Goal: Task Accomplishment & Management: Complete application form

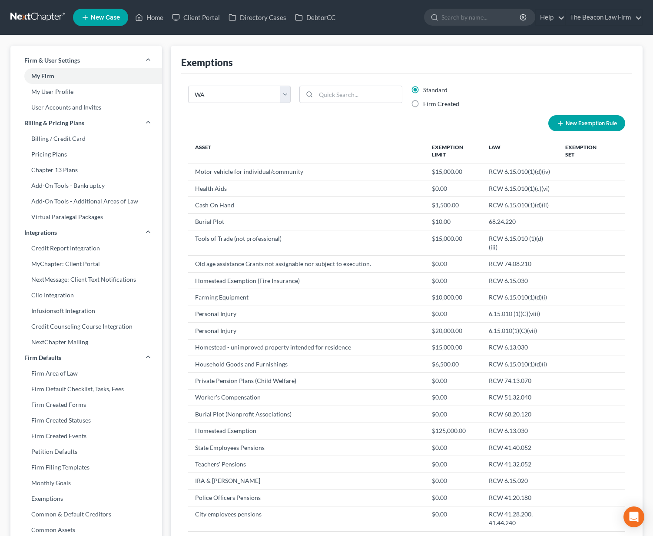
select select "51"
click at [46, 20] on link at bounding box center [38, 18] width 56 height 16
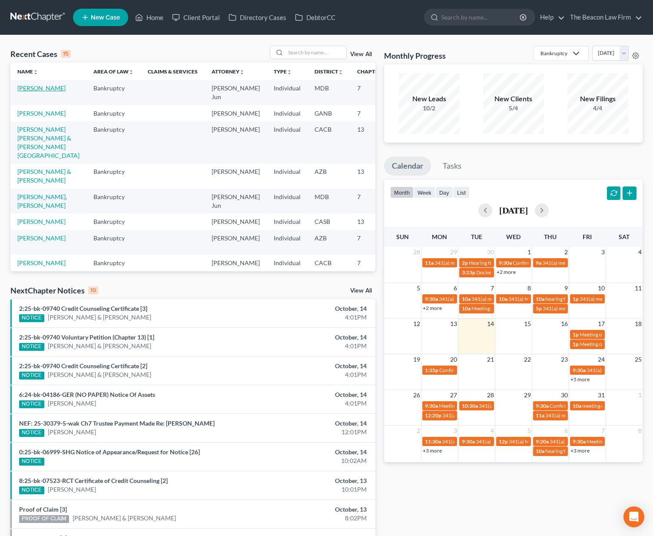
click at [29, 92] on link "[PERSON_NAME]" at bounding box center [41, 87] width 48 height 7
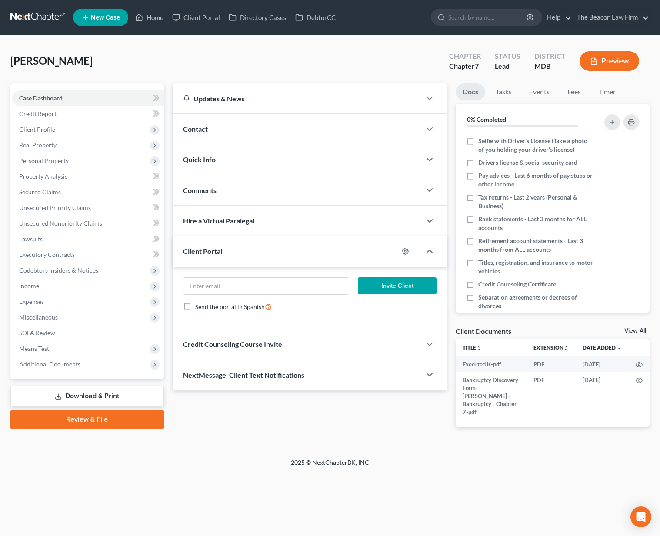
drag, startPoint x: 72, startPoint y: 360, endPoint x: 80, endPoint y: 378, distance: 19.3
click at [73, 360] on span "Additional Documents" at bounding box center [49, 363] width 61 height 7
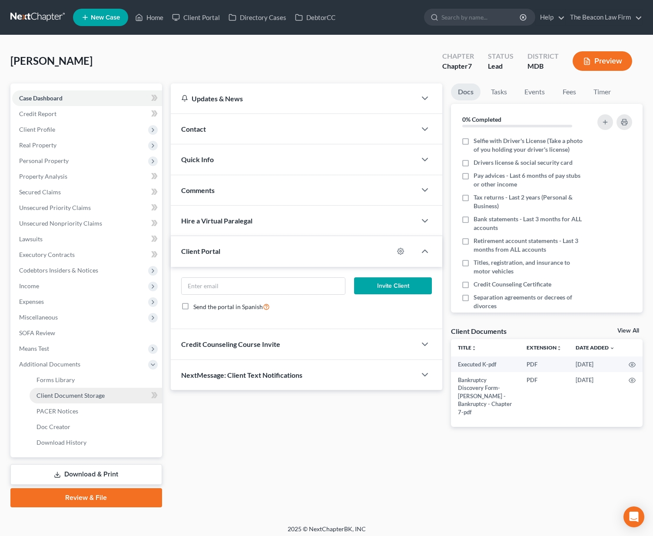
drag, startPoint x: 77, startPoint y: 391, endPoint x: 99, endPoint y: 393, distance: 21.8
click at [78, 392] on span "Client Document Storage" at bounding box center [71, 395] width 68 height 7
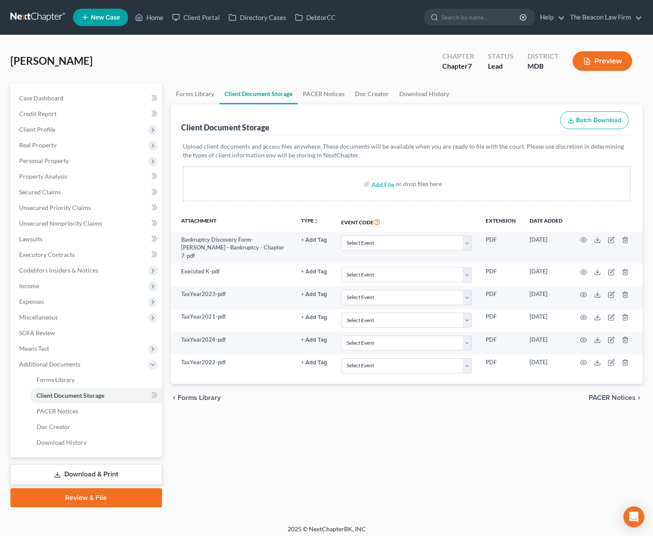
click at [39, 14] on link at bounding box center [38, 18] width 56 height 16
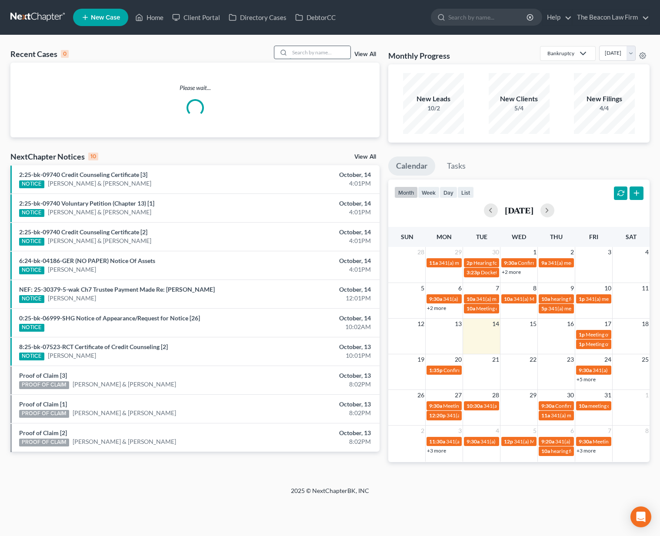
click at [337, 54] on input "search" at bounding box center [319, 52] width 61 height 13
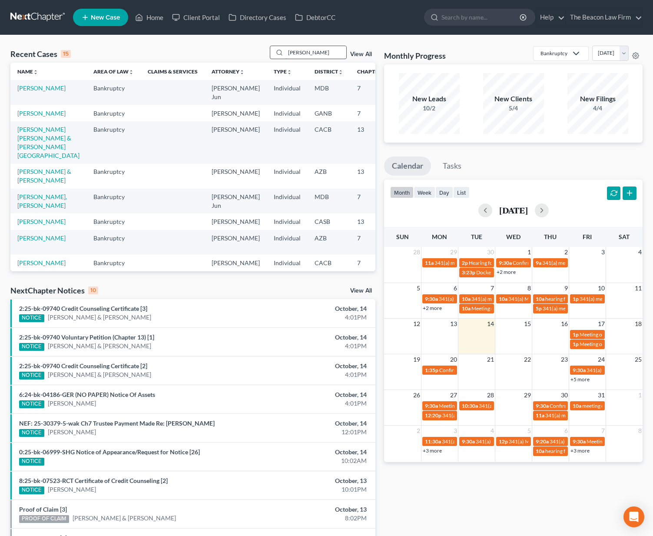
type input "burke"
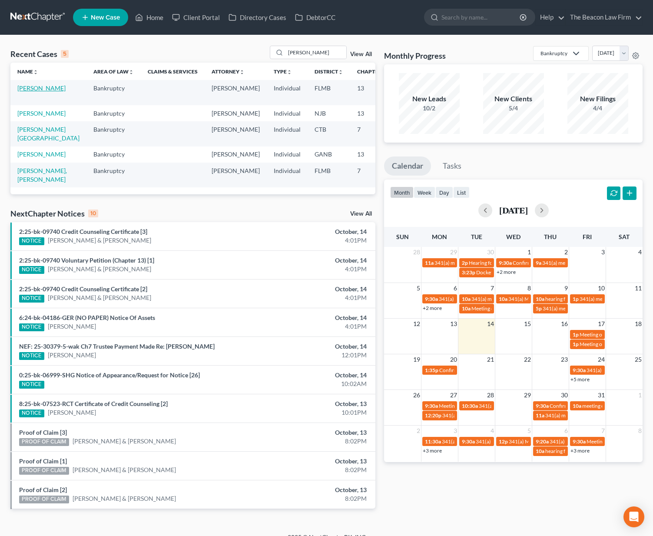
click at [27, 92] on link "[PERSON_NAME]" at bounding box center [41, 87] width 48 height 7
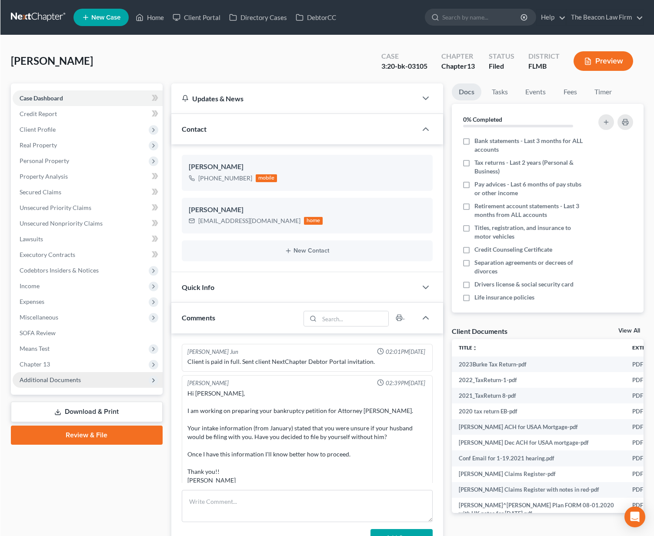
scroll to position [1954, 0]
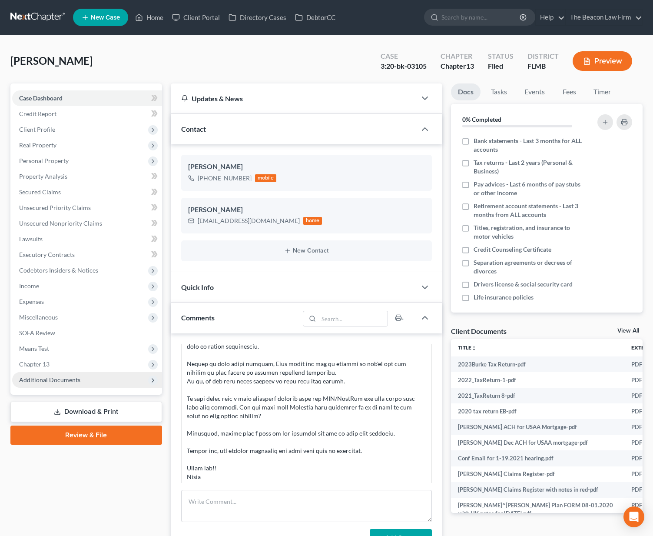
click at [106, 383] on span "Additional Documents" at bounding box center [87, 380] width 150 height 16
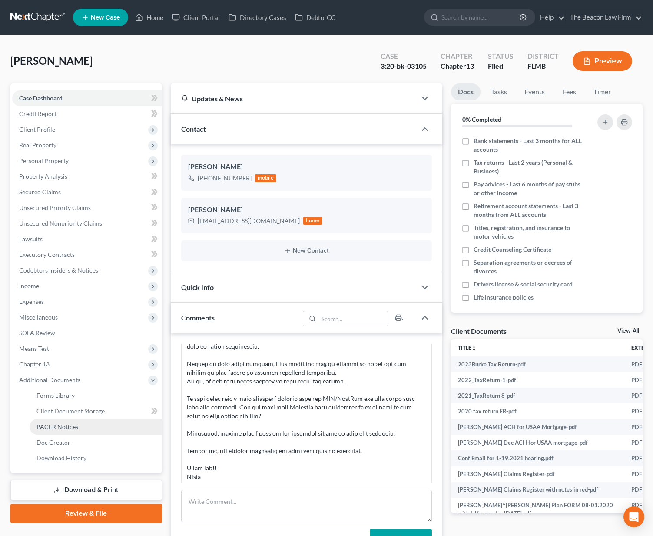
drag, startPoint x: 45, startPoint y: 424, endPoint x: 52, endPoint y: 423, distance: 7.0
click at [46, 423] on span "PACER Notices" at bounding box center [58, 426] width 42 height 7
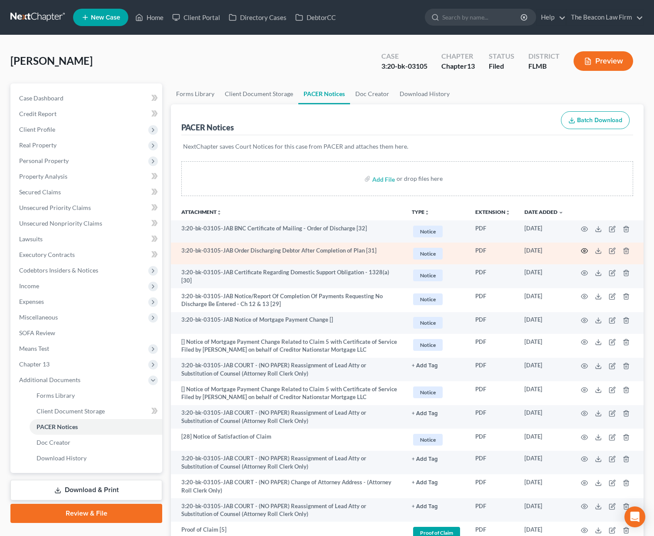
click at [584, 249] on icon "button" at bounding box center [584, 250] width 7 height 7
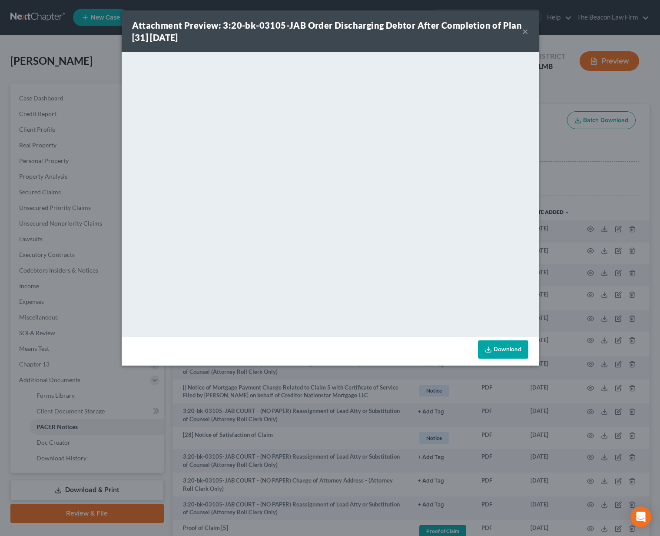
click at [606, 252] on div "Attachment Preview: 3:20-bk-03105-JAB Order Discharging Debtor After Completion…" at bounding box center [330, 268] width 660 height 536
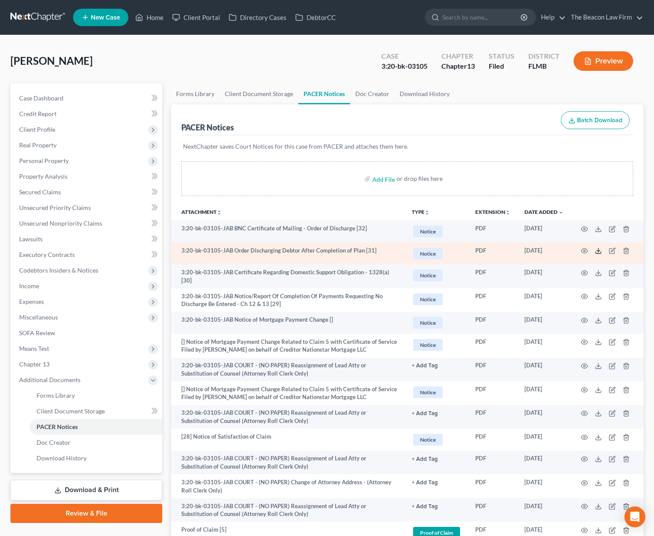
click at [599, 252] on icon at bounding box center [598, 250] width 7 height 7
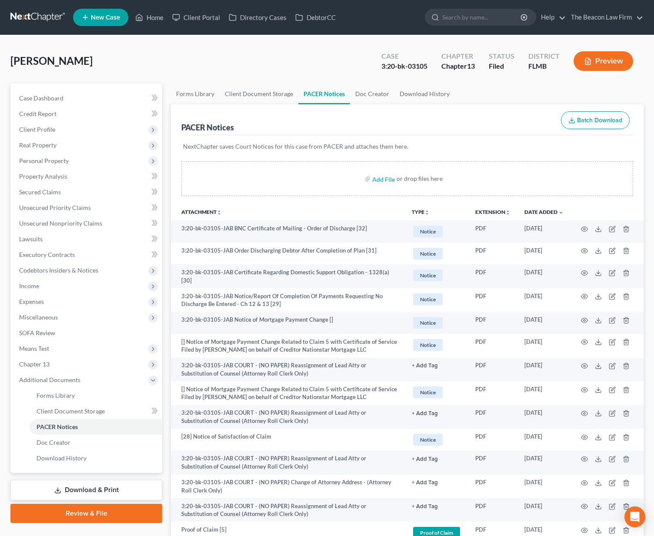
click at [44, 18] on link at bounding box center [38, 18] width 56 height 16
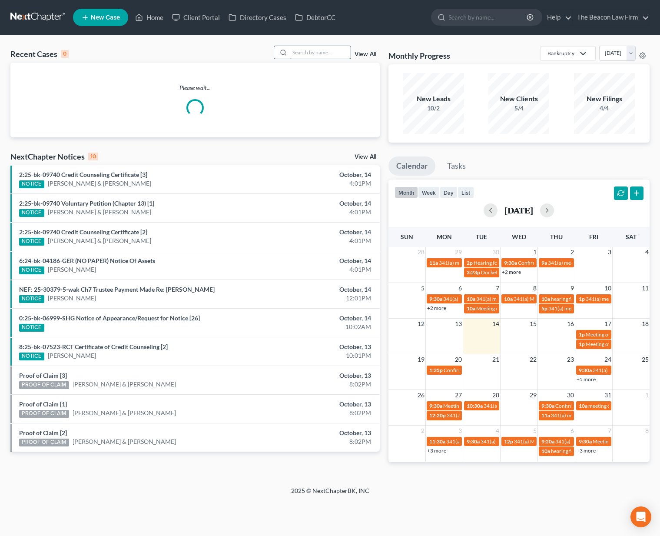
click at [302, 53] on input "search" at bounding box center [320, 52] width 61 height 13
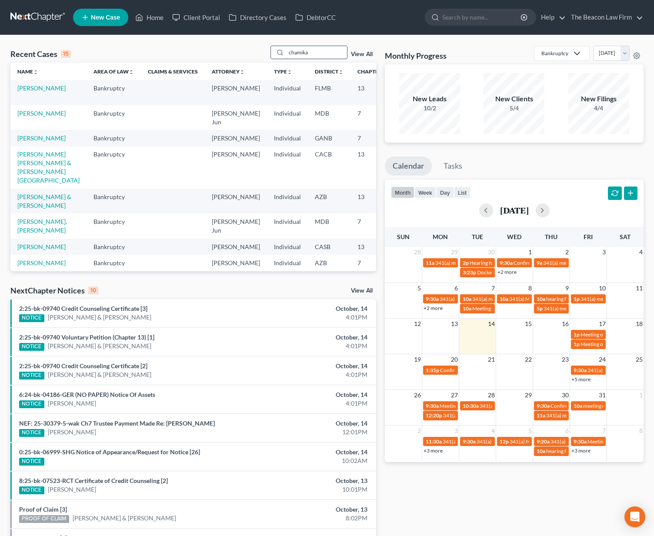
type input "chamika"
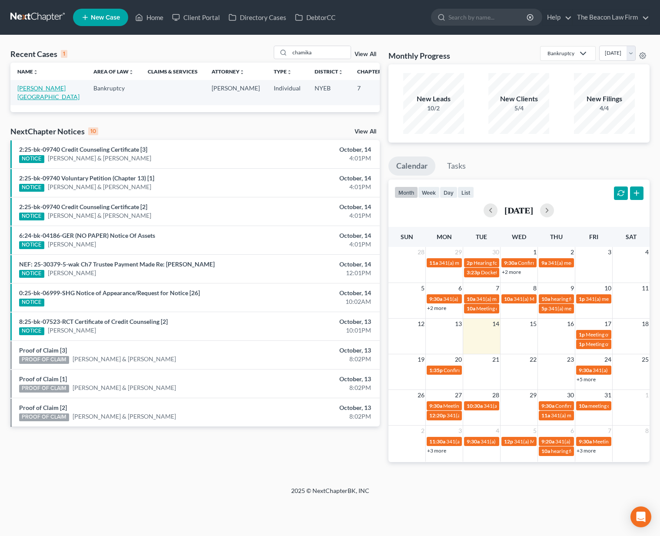
click at [36, 96] on link "[PERSON_NAME][GEOGRAPHIC_DATA]" at bounding box center [48, 92] width 62 height 16
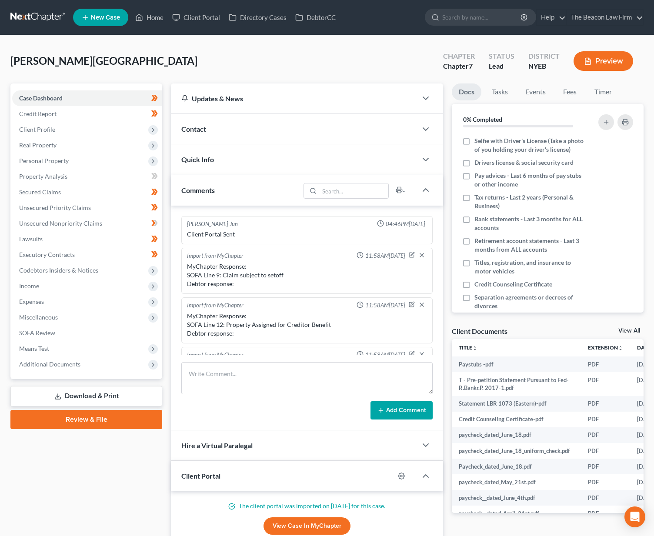
scroll to position [217, 0]
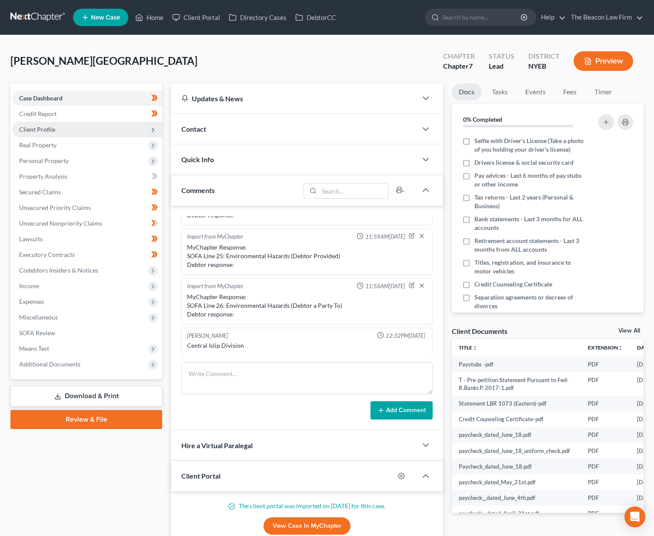
click at [93, 126] on span "Client Profile" at bounding box center [87, 130] width 150 height 16
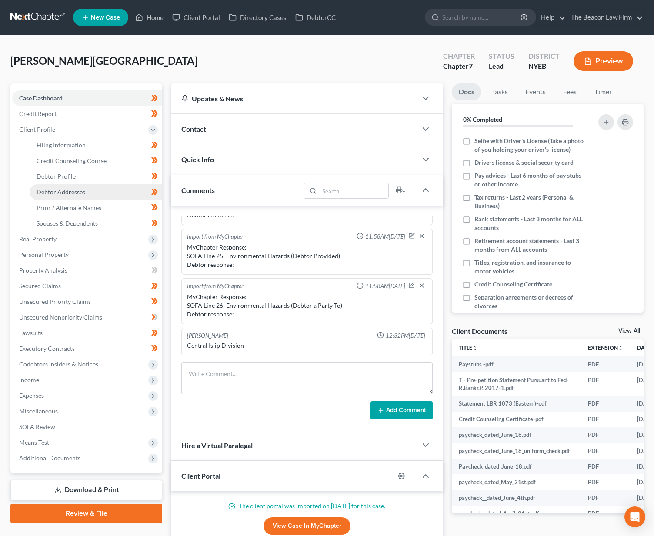
click at [71, 190] on span "Debtor Addresses" at bounding box center [61, 191] width 49 height 7
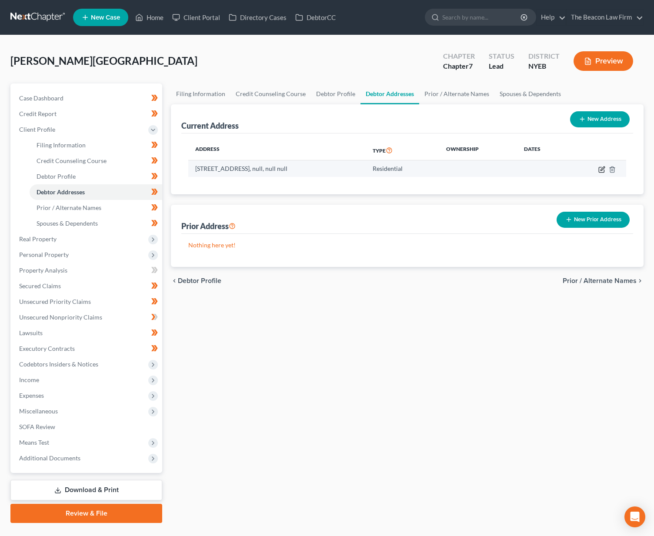
click at [600, 171] on icon "button" at bounding box center [601, 169] width 7 height 7
select select "0"
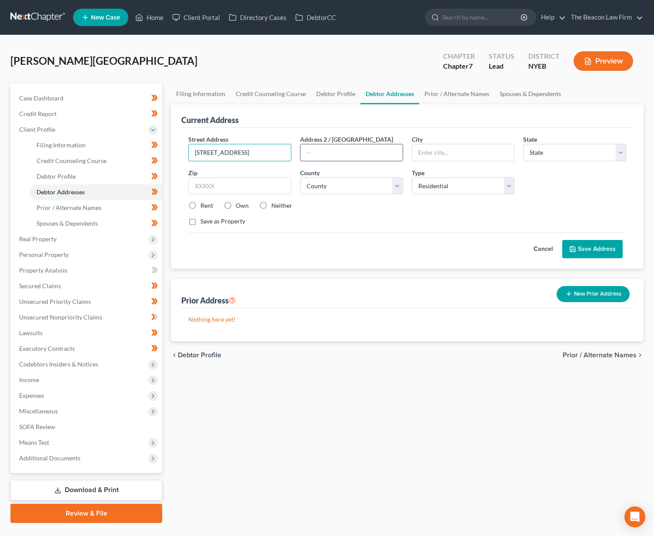
drag, startPoint x: 251, startPoint y: 154, endPoint x: 377, endPoint y: 160, distance: 126.2
click at [374, 158] on div "Street Address * 28 Greenmeadow DrBabylonNY11702United States Address 2 / PO Bo…" at bounding box center [407, 184] width 446 height 98
type input "28 Greenmeadow Dr."
click at [256, 188] on input "text" at bounding box center [239, 185] width 103 height 17
paste input "BabylonNY11702United States"
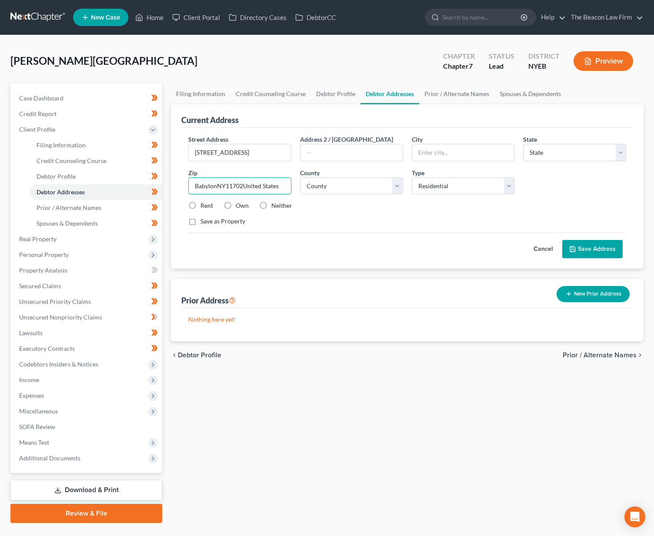
click at [243, 187] on input "BabylonNY11702United States" at bounding box center [239, 185] width 103 height 17
drag, startPoint x: 225, startPoint y: 185, endPoint x: 162, endPoint y: 177, distance: 63.5
click at [162, 177] on div "Petition Navigation Case Dashboard Payments Invoices Payments Payments Credit R…" at bounding box center [326, 302] width 641 height 439
type input "11702"
type input "Babylon"
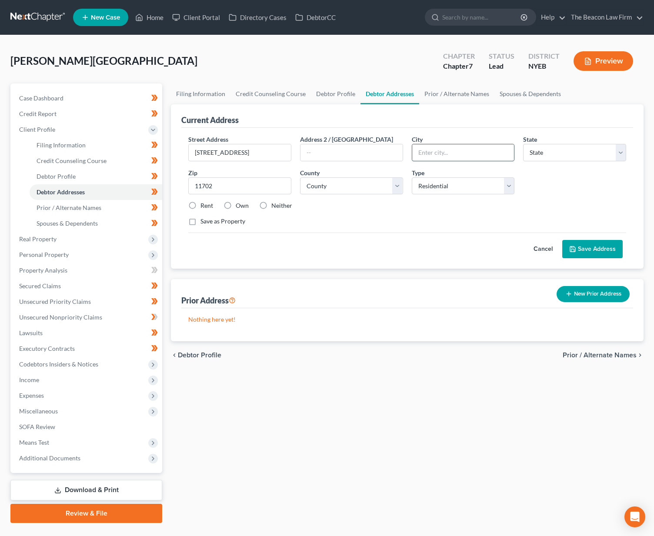
select select "35"
click at [503, 150] on input "Babylon" at bounding box center [463, 152] width 102 height 17
click at [210, 208] on label "Rent" at bounding box center [206, 205] width 13 height 9
click at [209, 207] on input "Rent" at bounding box center [207, 204] width 6 height 6
radio input "true"
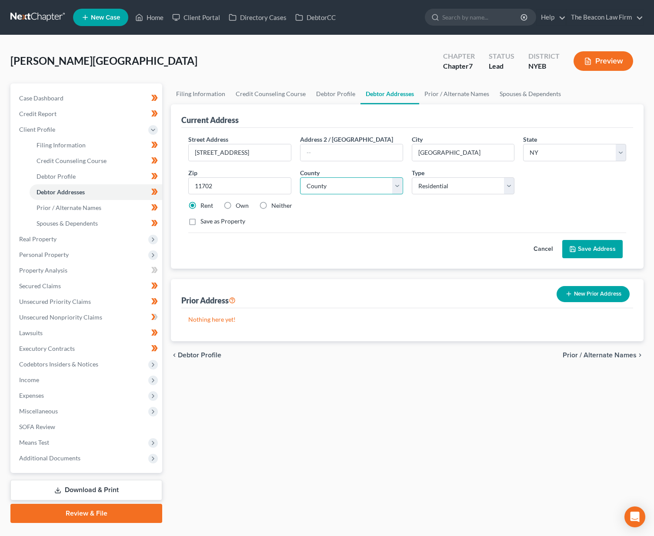
select select "51"
click at [587, 249] on button "Save Address" at bounding box center [592, 249] width 60 height 18
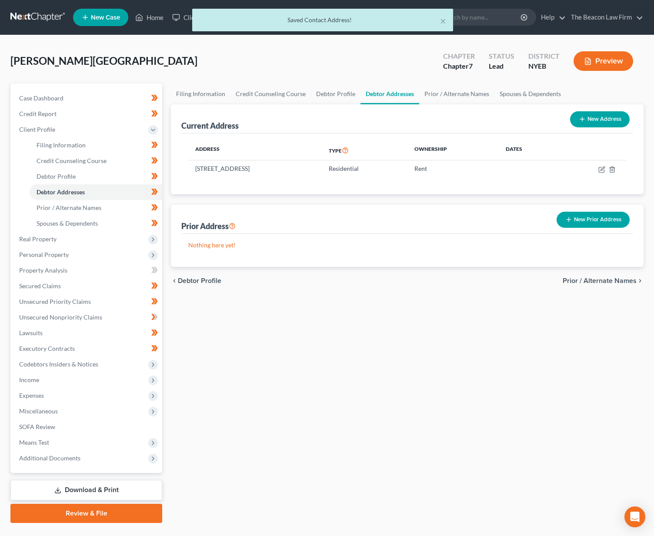
click at [595, 219] on button "New Prior Address" at bounding box center [592, 220] width 73 height 16
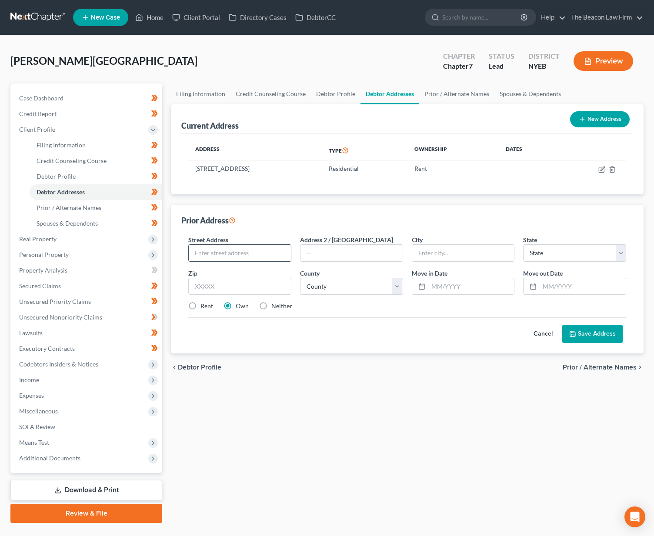
click at [234, 253] on input "text" at bounding box center [240, 253] width 102 height 17
paste input "abylon, NY 11702"
click at [237, 255] on input "abylon, NY 11702" at bounding box center [240, 253] width 102 height 17
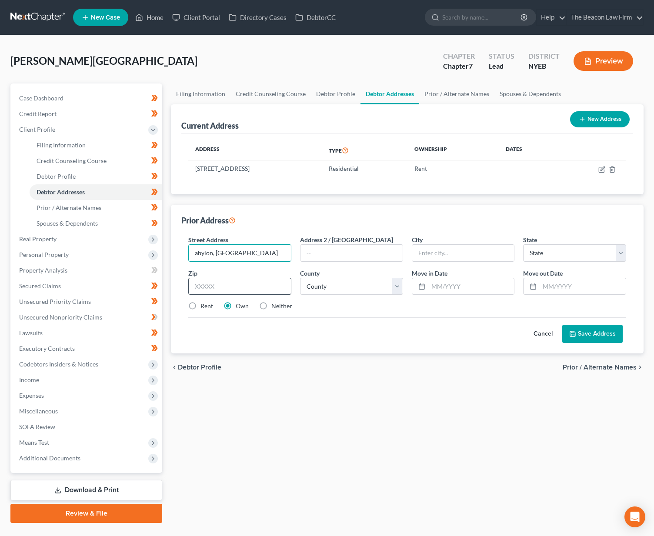
type input "abylon, NY"
click at [253, 288] on input "text" at bounding box center [239, 286] width 103 height 17
paste input "11702"
type input "11702"
type input "Babylon"
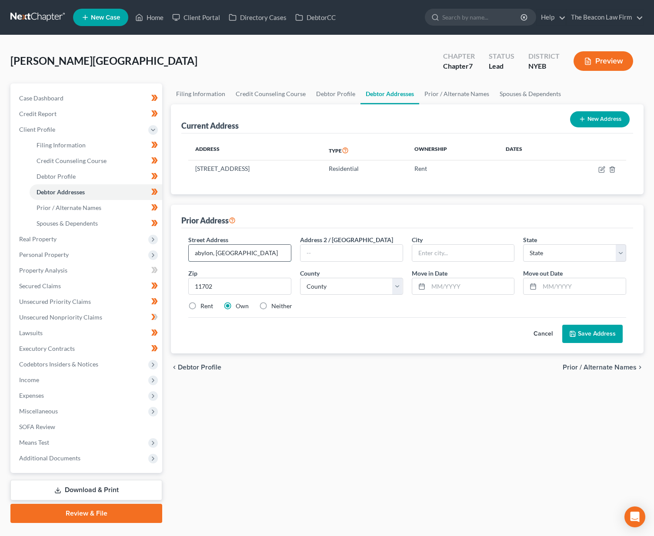
select select "35"
click at [249, 253] on input "abylon, NY" at bounding box center [240, 253] width 102 height 17
drag, startPoint x: 250, startPoint y: 253, endPoint x: 152, endPoint y: 244, distance: 99.0
click at [152, 244] on div "Petition Navigation Case Dashboard Payments Invoices Payments Payments Credit R…" at bounding box center [326, 302] width 641 height 439
click at [262, 256] on input "abylon" at bounding box center [240, 253] width 102 height 17
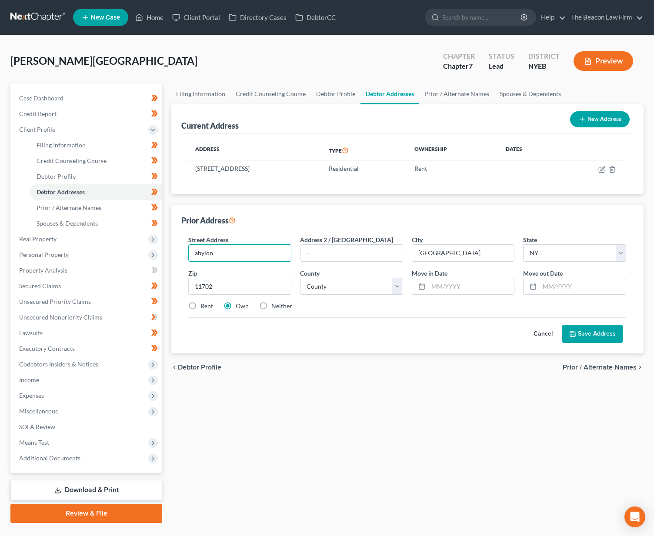
click at [262, 256] on input "abylon" at bounding box center [240, 253] width 102 height 17
paste input "5 Earl Street"
type input "5 Earl Street"
select select "51"
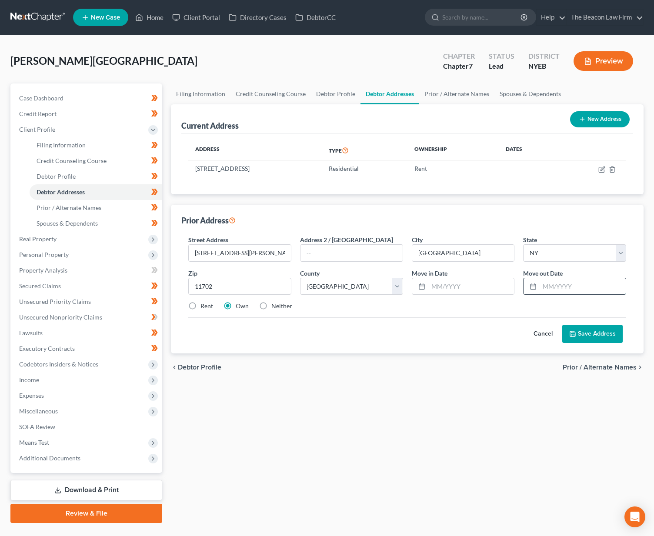
click at [541, 285] on input "text" at bounding box center [582, 286] width 86 height 17
type input "07/01/2023"
click at [474, 286] on input "text" at bounding box center [471, 286] width 86 height 17
type input "01/2000"
click at [473, 328] on div "Cancel Save Address" at bounding box center [407, 330] width 438 height 26
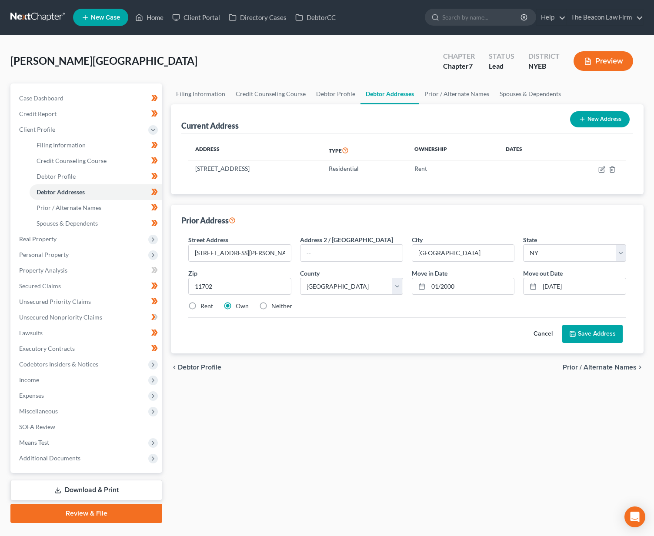
click at [592, 328] on button "Save Address" at bounding box center [592, 334] width 60 height 18
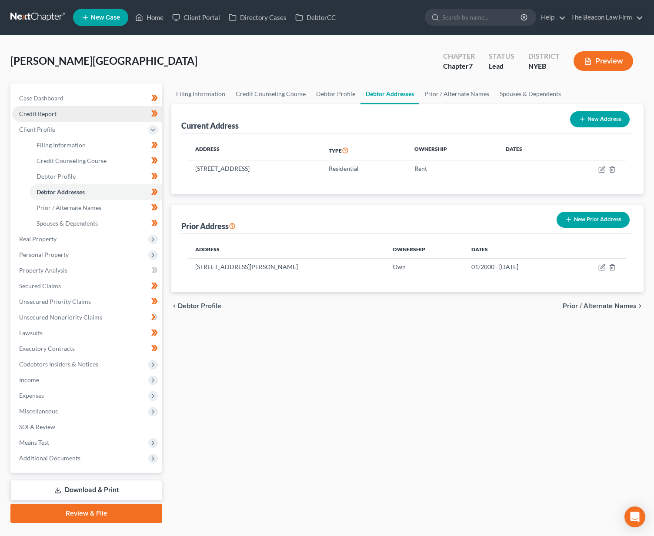
click at [51, 111] on span "Credit Report" at bounding box center [37, 113] width 37 height 7
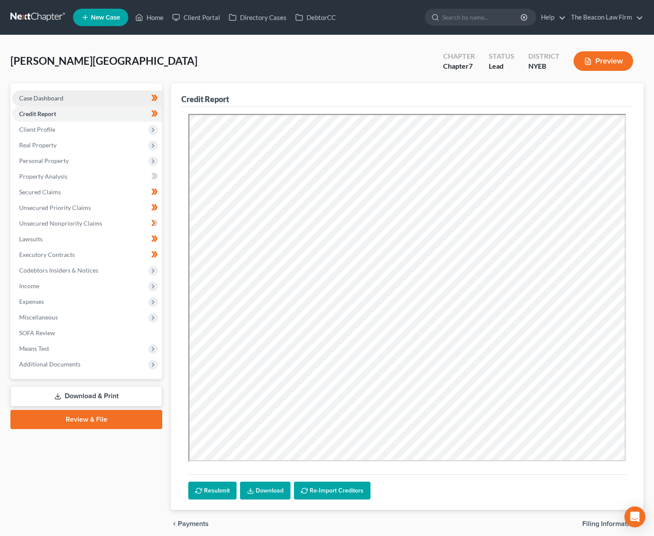
click at [61, 97] on span "Case Dashboard" at bounding box center [41, 97] width 44 height 7
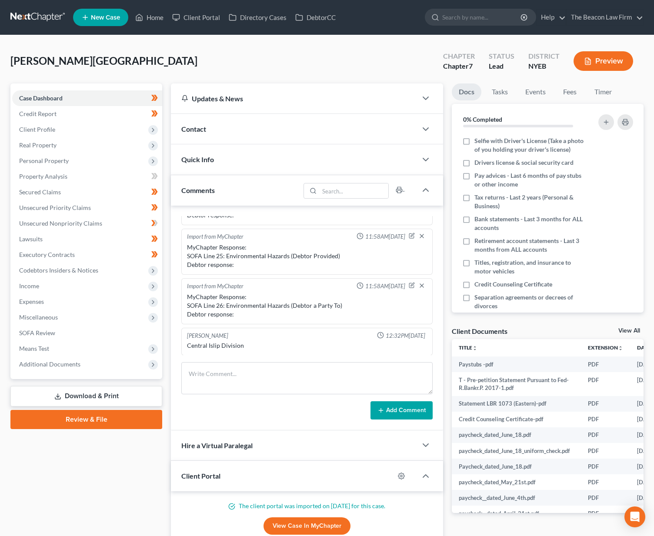
click at [48, 14] on link at bounding box center [38, 18] width 56 height 16
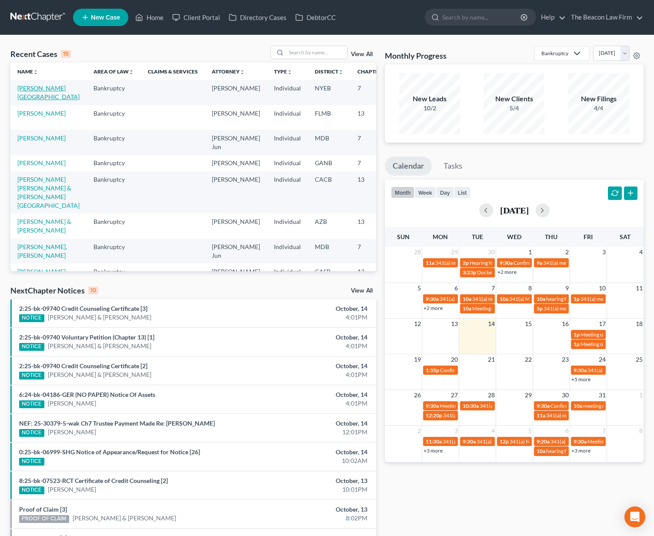
click at [35, 97] on link "[PERSON_NAME][GEOGRAPHIC_DATA]" at bounding box center [48, 92] width 62 height 16
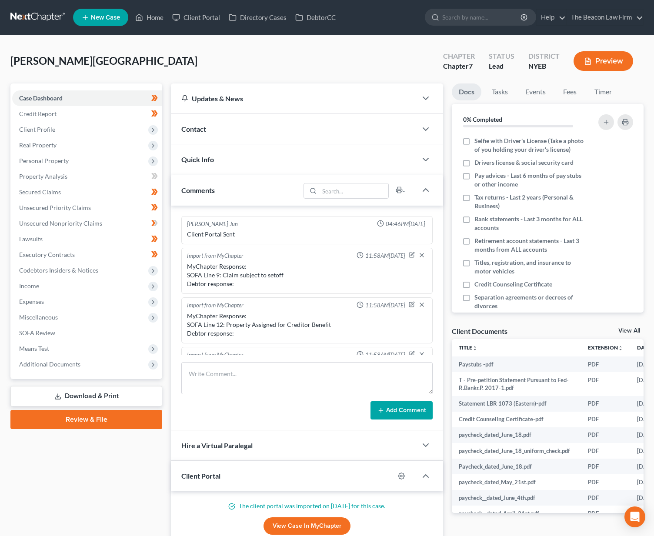
scroll to position [217, 0]
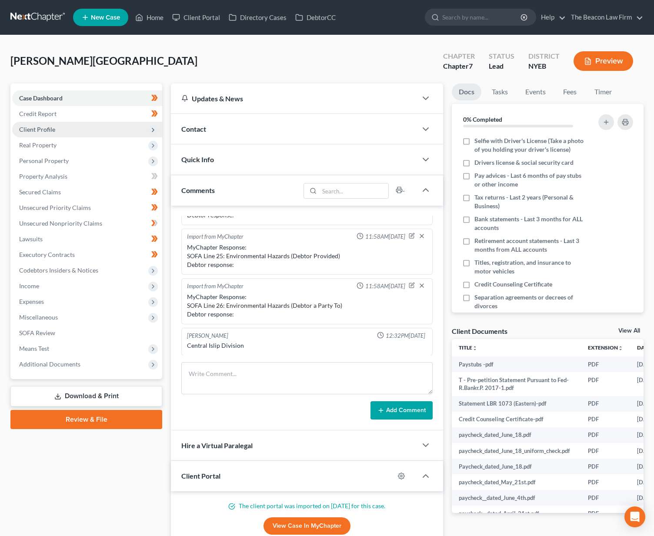
click at [30, 130] on span "Client Profile" at bounding box center [37, 129] width 36 height 7
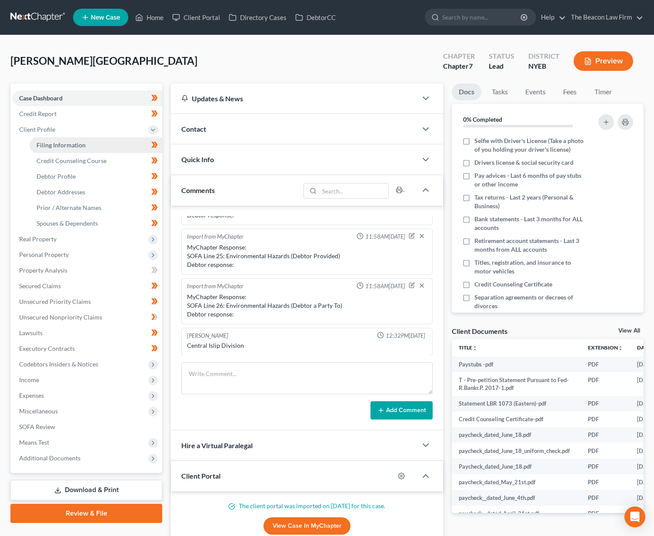
click at [35, 142] on link "Filing Information" at bounding box center [96, 145] width 133 height 16
select select "1"
select select "0"
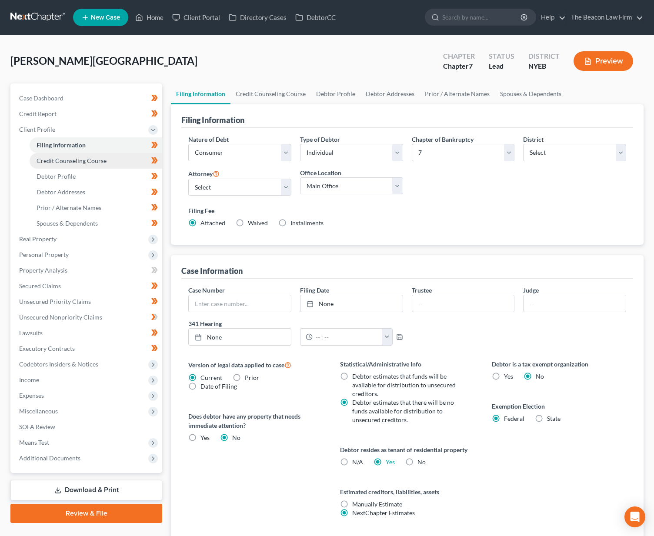
click at [43, 157] on span "Credit Counseling Course" at bounding box center [72, 160] width 70 height 7
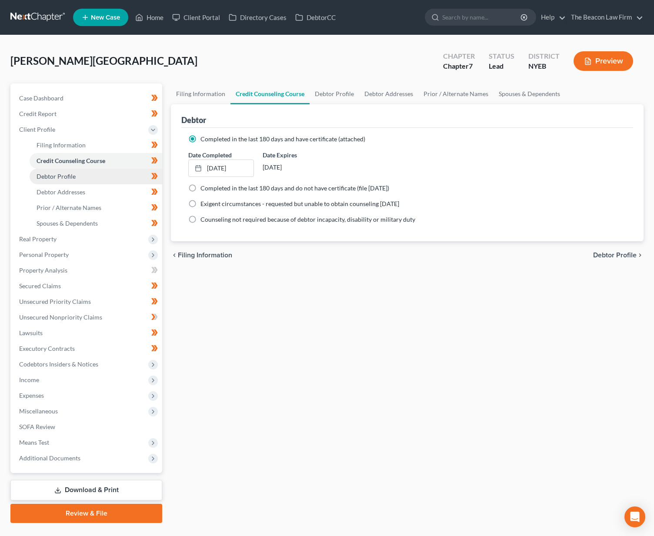
click at [49, 173] on span "Debtor Profile" at bounding box center [56, 176] width 39 height 7
select select "0"
select select "1"
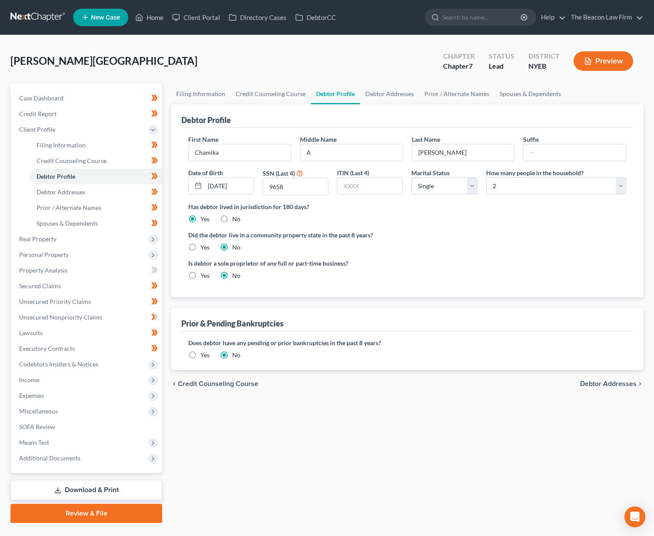
click at [83, 516] on link "Review & File" at bounding box center [86, 513] width 152 height 19
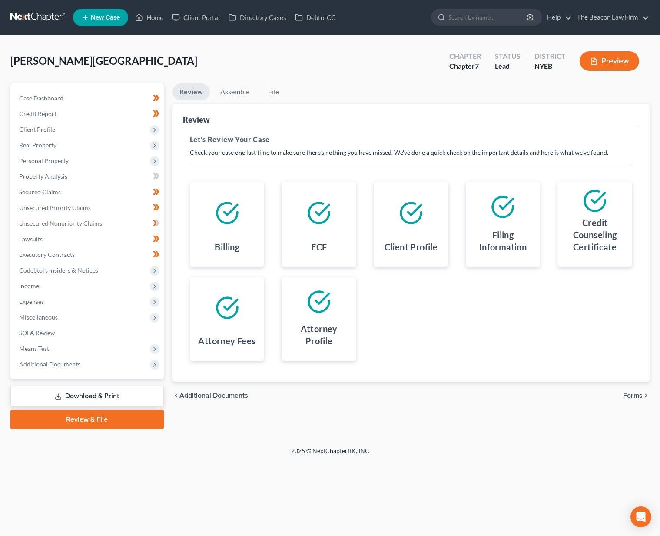
click at [640, 395] on span "Forms" at bounding box center [633, 395] width 20 height 7
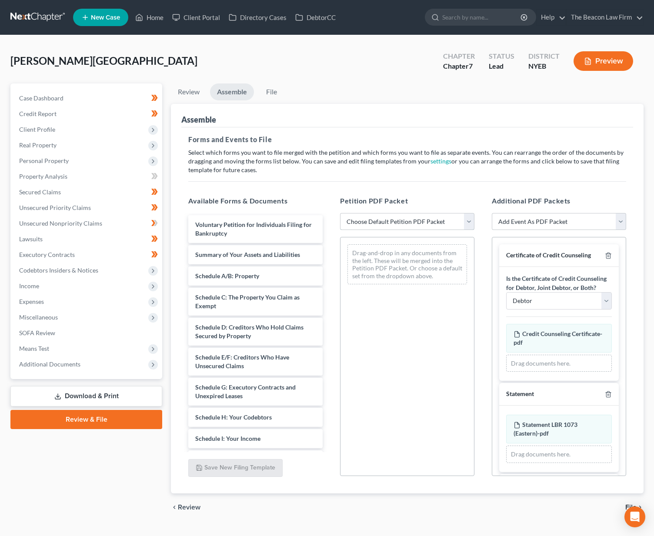
select select "0"
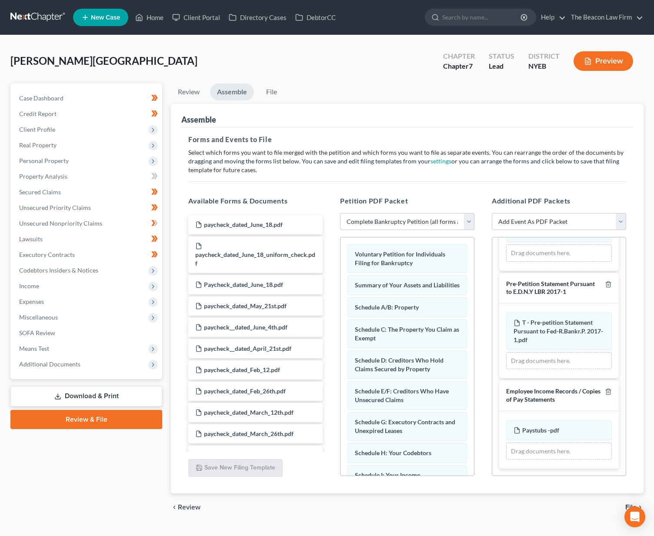
scroll to position [18, 0]
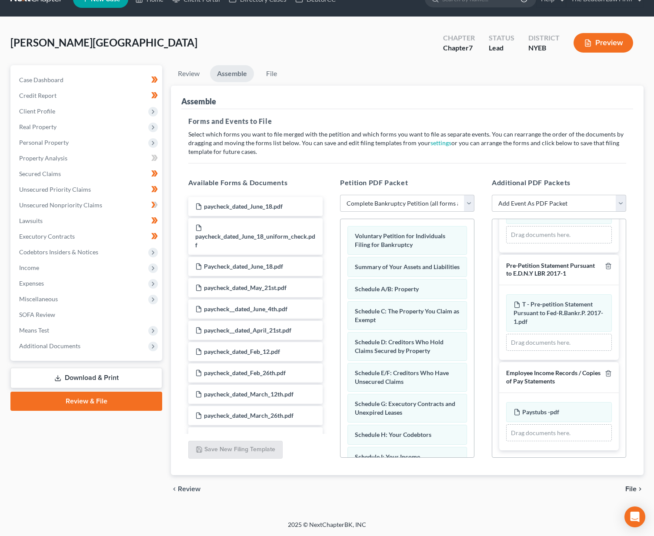
click at [637, 485] on div "chevron_left Review File chevron_right" at bounding box center [407, 489] width 472 height 28
click at [635, 489] on span "File" at bounding box center [630, 488] width 11 height 7
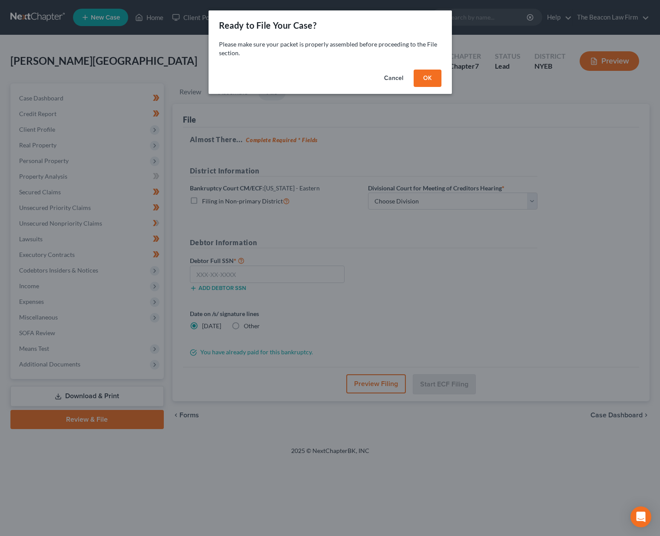
click at [424, 80] on button "OK" at bounding box center [428, 78] width 28 height 17
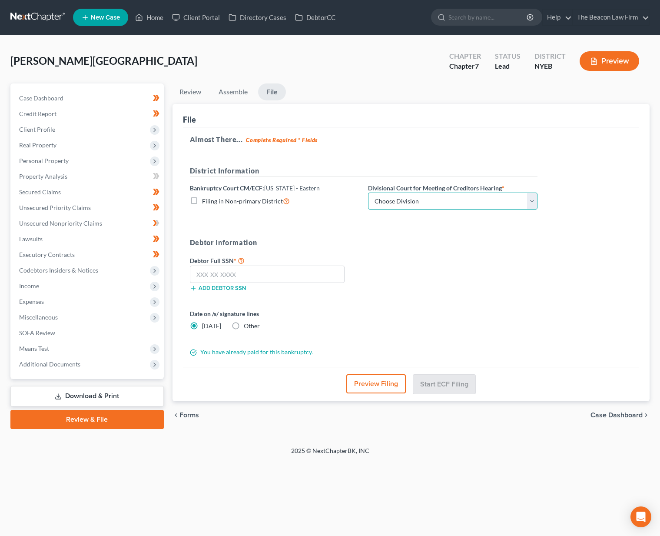
select select "1"
click at [302, 274] on input "text" at bounding box center [267, 274] width 155 height 17
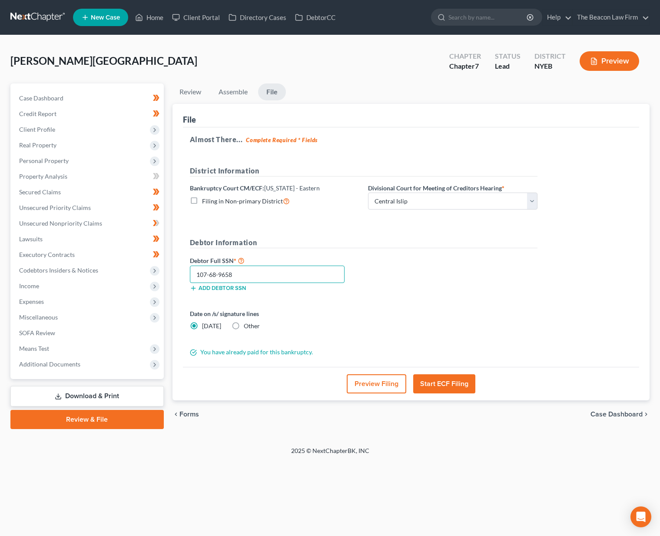
type input "107-68-9658"
click at [426, 380] on button "Start ECF Filing" at bounding box center [444, 383] width 62 height 19
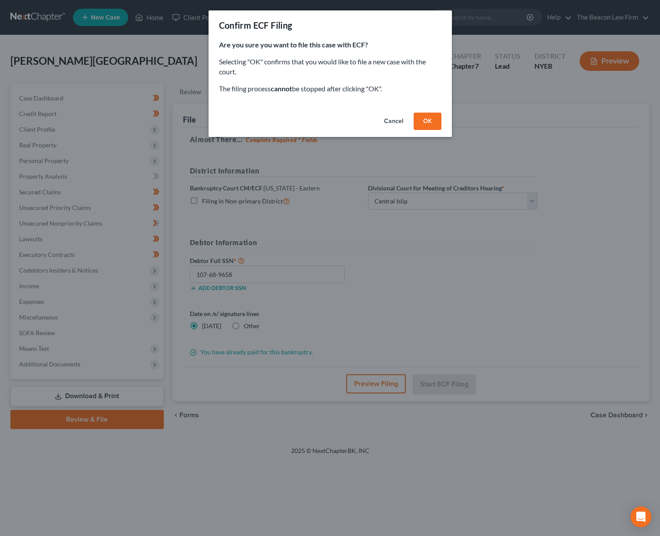
click at [427, 111] on div "Cancel OK" at bounding box center [330, 123] width 243 height 28
click at [427, 116] on button "OK" at bounding box center [428, 121] width 28 height 17
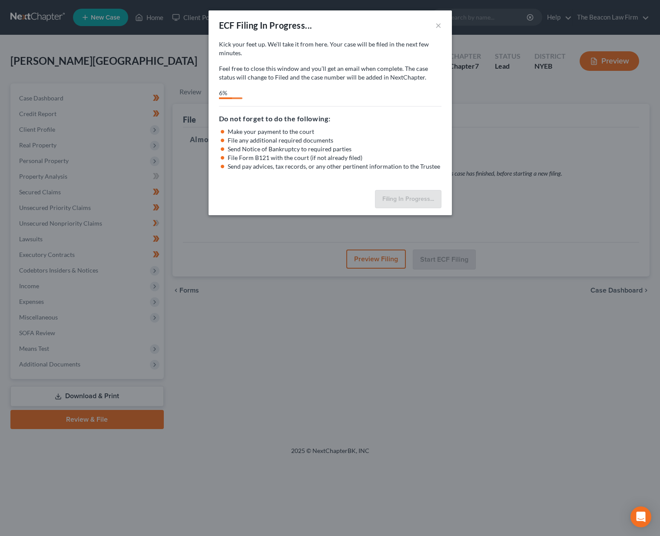
select select "1"
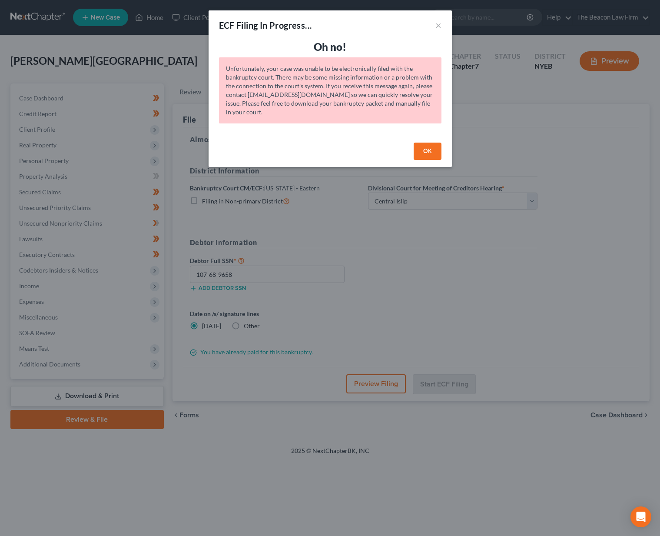
click at [426, 148] on button "OK" at bounding box center [428, 151] width 28 height 17
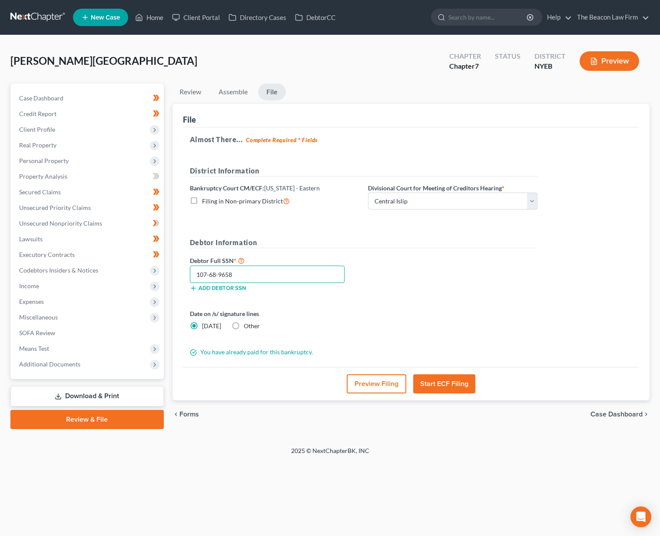
drag, startPoint x: 244, startPoint y: 278, endPoint x: 175, endPoint y: 257, distance: 72.2
click at [175, 257] on div "File Almost There... Complete Required * Fields District Information Bankruptcy…" at bounding box center [411, 252] width 477 height 297
click at [80, 361] on span "Additional Documents" at bounding box center [88, 364] width 152 height 16
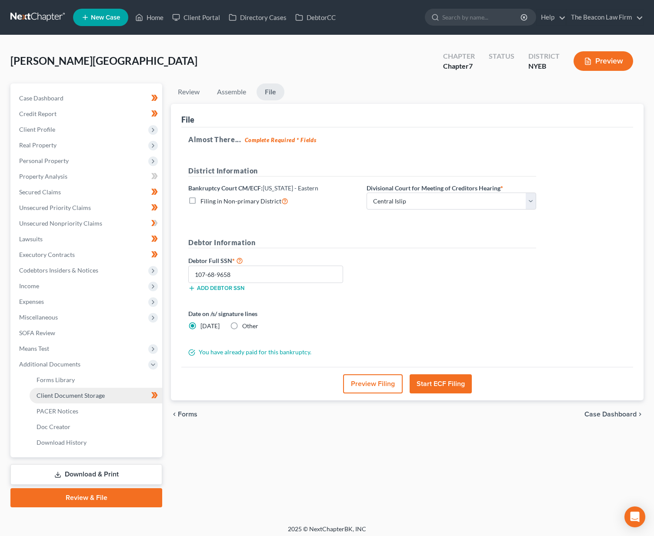
click at [71, 397] on span "Client Document Storage" at bounding box center [71, 395] width 68 height 7
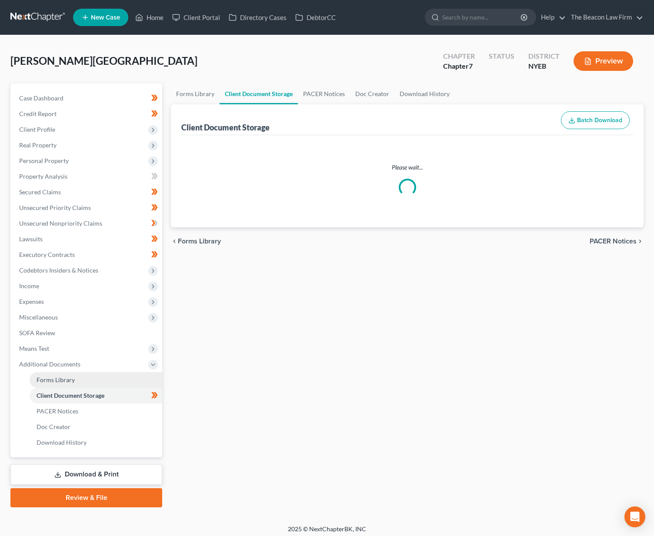
select select "0"
select select "3"
select select "2"
select select "1"
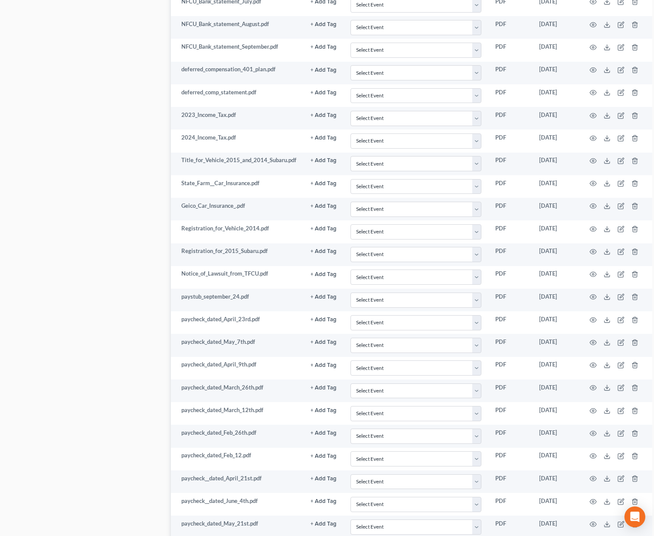
scroll to position [763, 0]
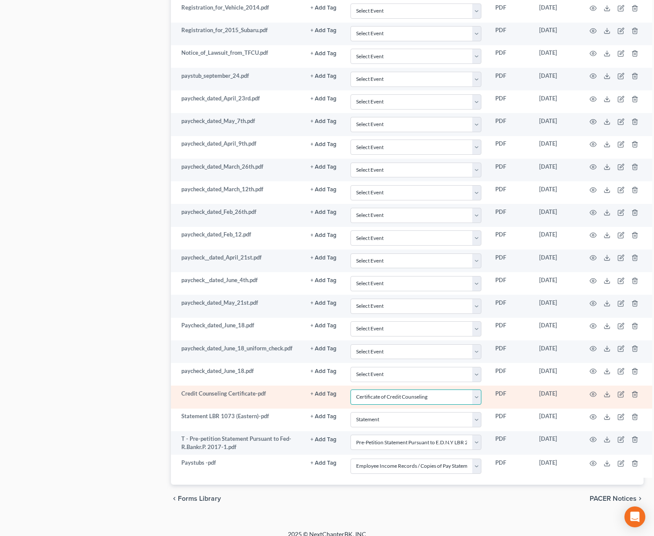
select select
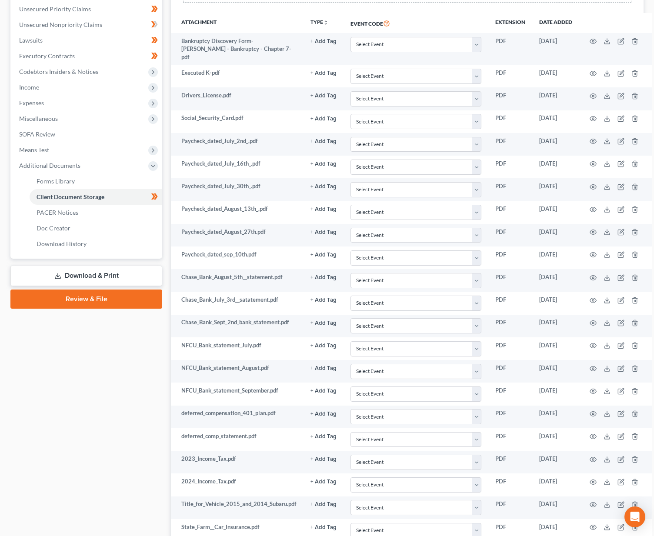
scroll to position [19, 0]
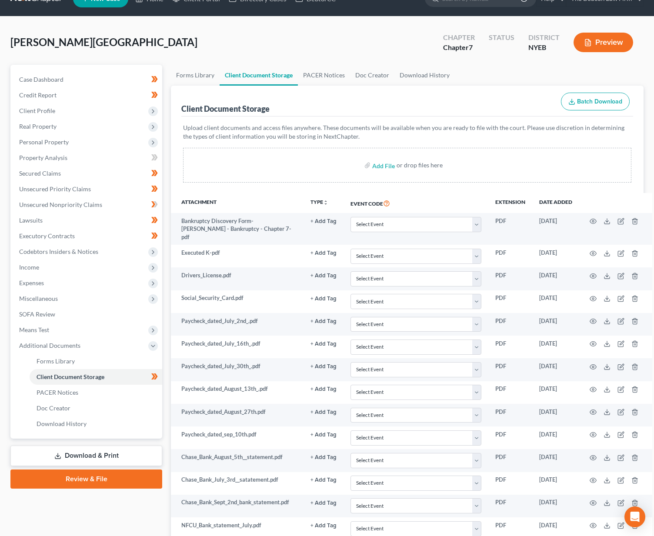
click at [146, 479] on link "Review & File" at bounding box center [86, 478] width 152 height 19
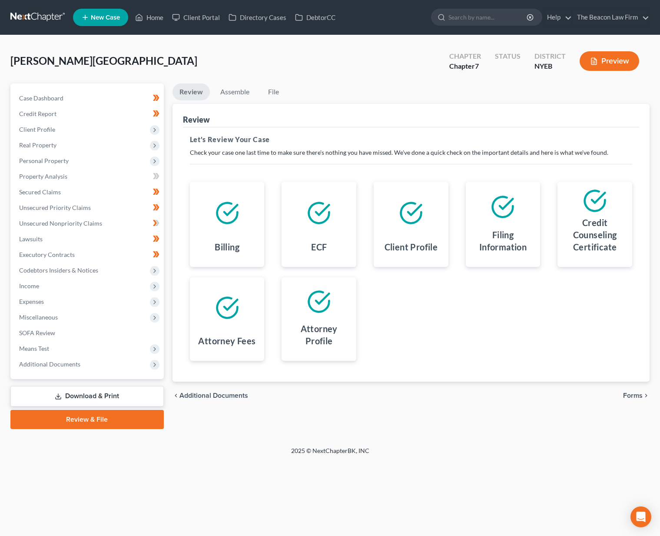
click at [637, 395] on span "Forms" at bounding box center [633, 395] width 20 height 7
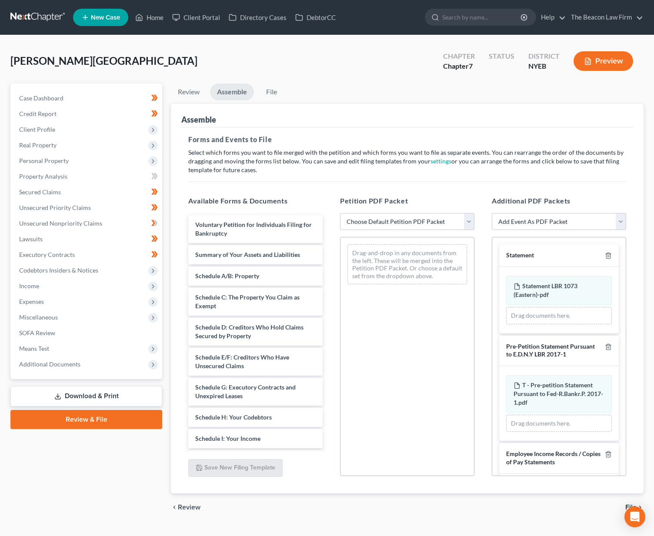
select select "0"
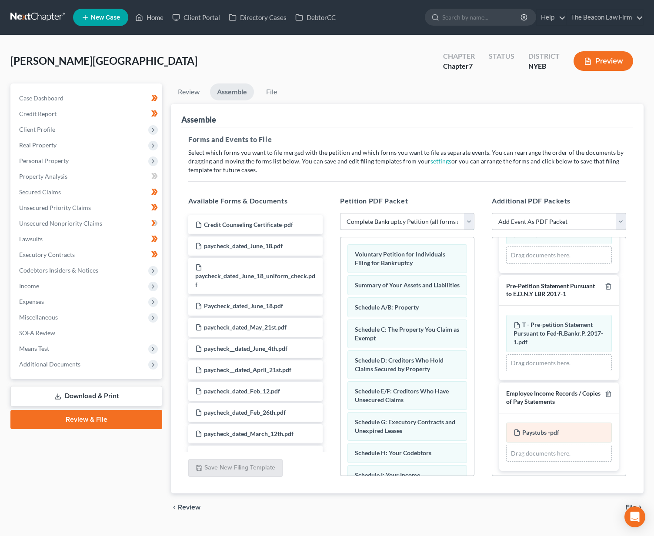
scroll to position [18, 0]
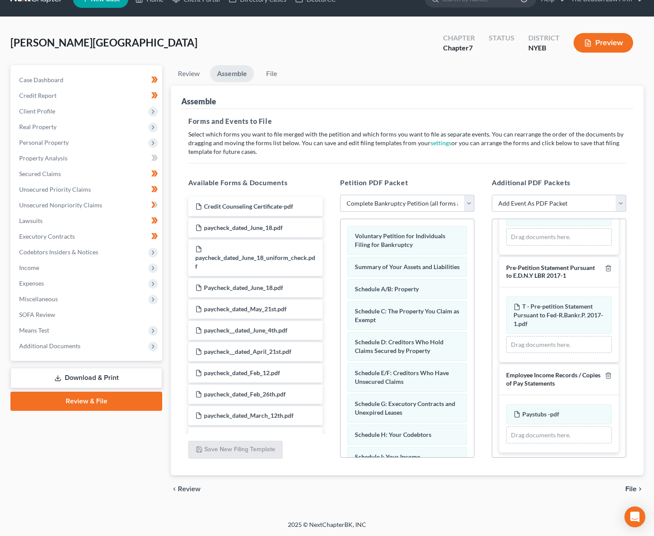
click at [630, 488] on span "File" at bounding box center [630, 488] width 11 height 7
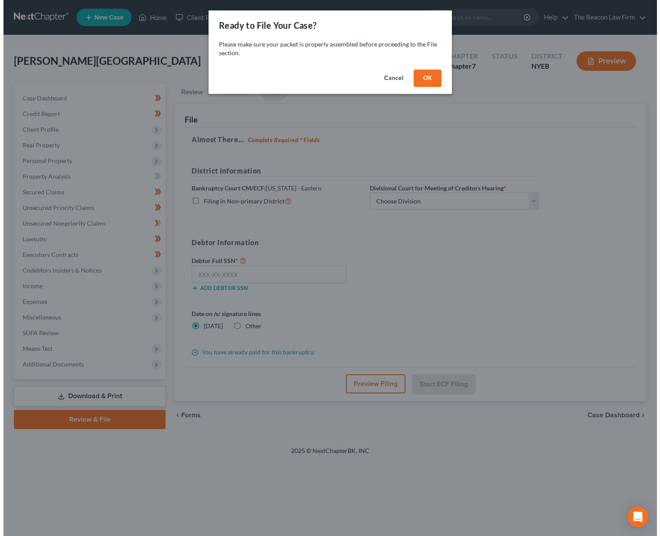
scroll to position [0, 0]
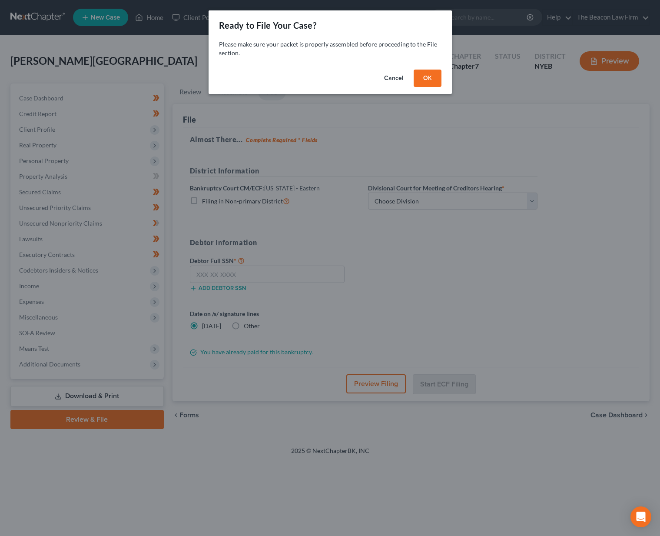
click at [435, 80] on button "OK" at bounding box center [428, 78] width 28 height 17
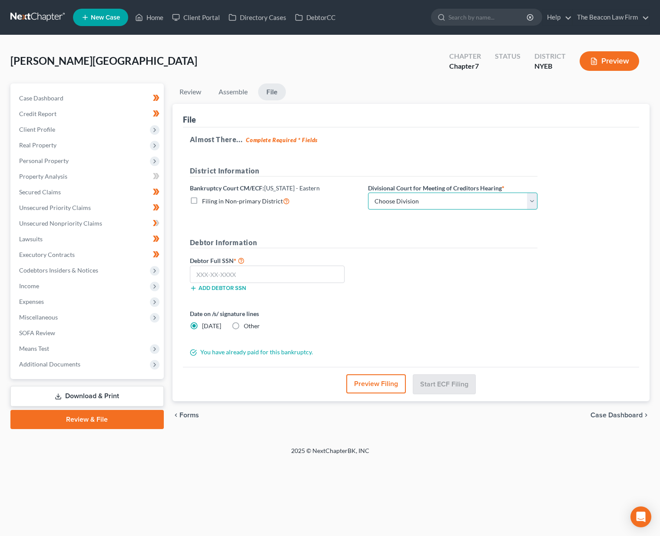
select select "1"
click at [307, 272] on input "text" at bounding box center [267, 274] width 155 height 17
paste input "107-68-9658"
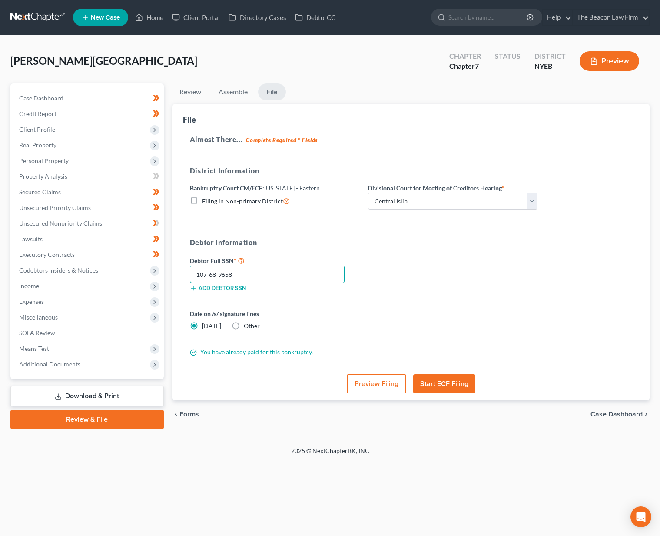
type input "107-68-9658"
drag, startPoint x: 444, startPoint y: 385, endPoint x: 449, endPoint y: 384, distance: 4.4
click at [444, 385] on button "Start ECF Filing" at bounding box center [444, 383] width 62 height 19
drag, startPoint x: 637, startPoint y: 519, endPoint x: 632, endPoint y: 517, distance: 5.1
click at [637, 519] on icon "Open Intercom Messenger" at bounding box center [641, 516] width 10 height 11
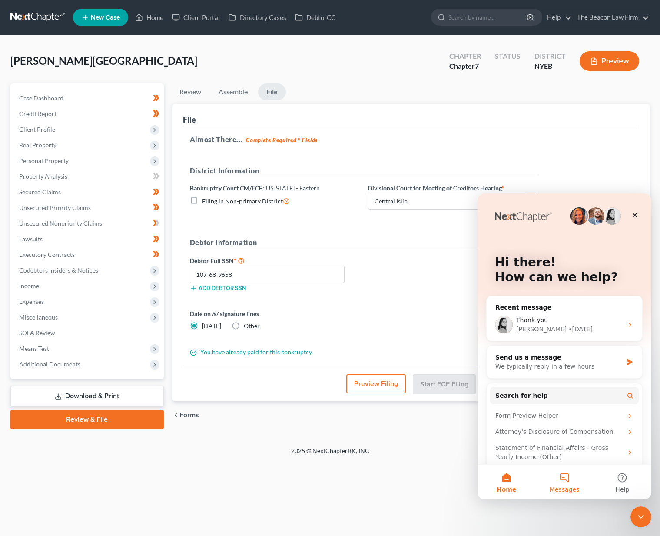
click at [563, 476] on button "Messages" at bounding box center [564, 482] width 58 height 35
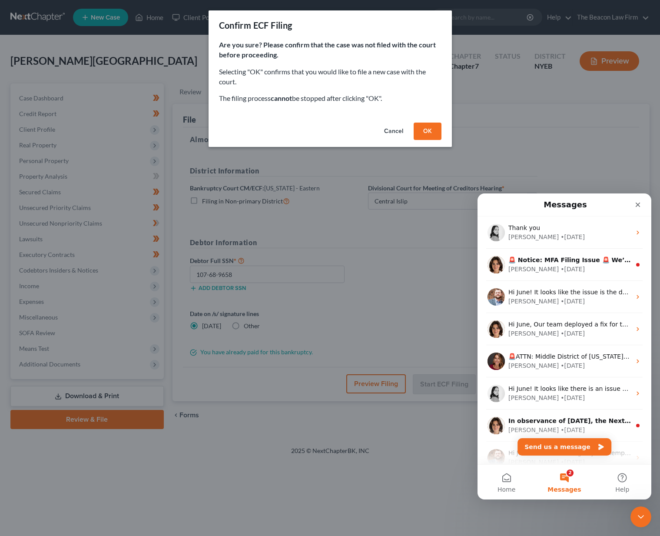
click at [435, 129] on button "OK" at bounding box center [428, 131] width 28 height 17
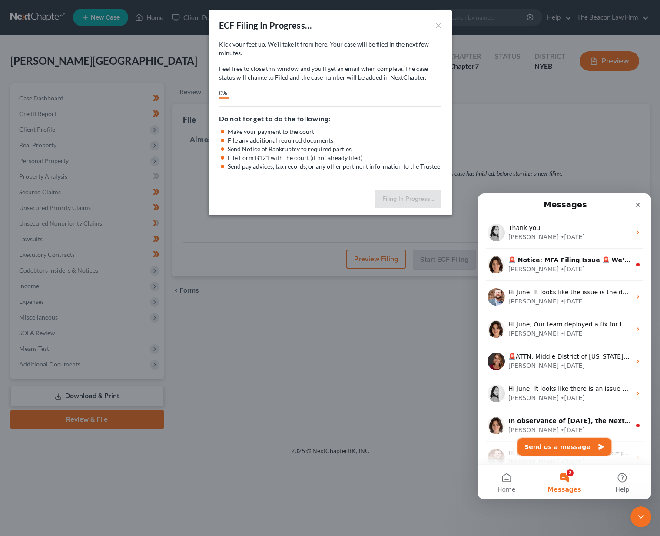
click at [560, 446] on button "Send us a message" at bounding box center [565, 446] width 94 height 17
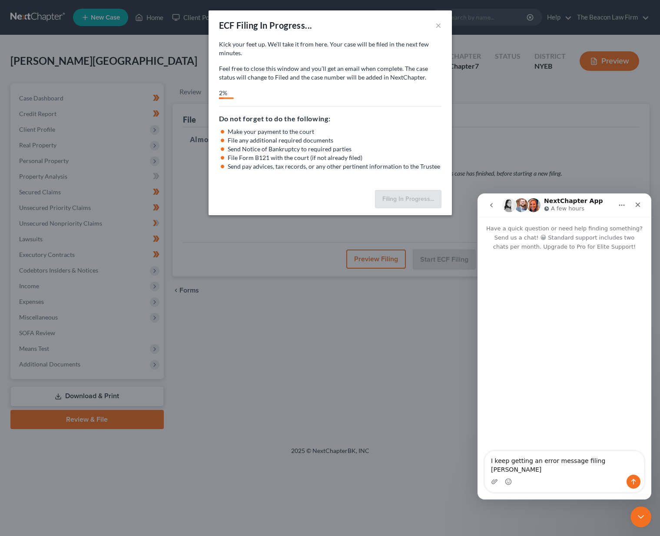
type textarea "I keep getting an error message filing [PERSON_NAME]."
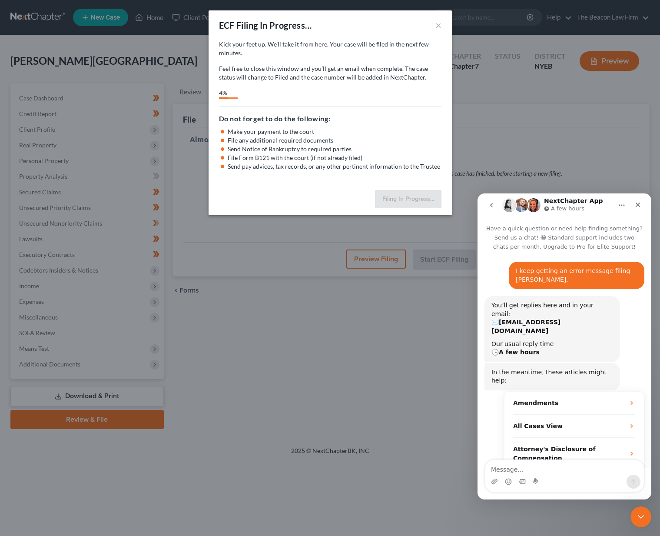
scroll to position [38, 0]
